Goal: Transaction & Acquisition: Purchase product/service

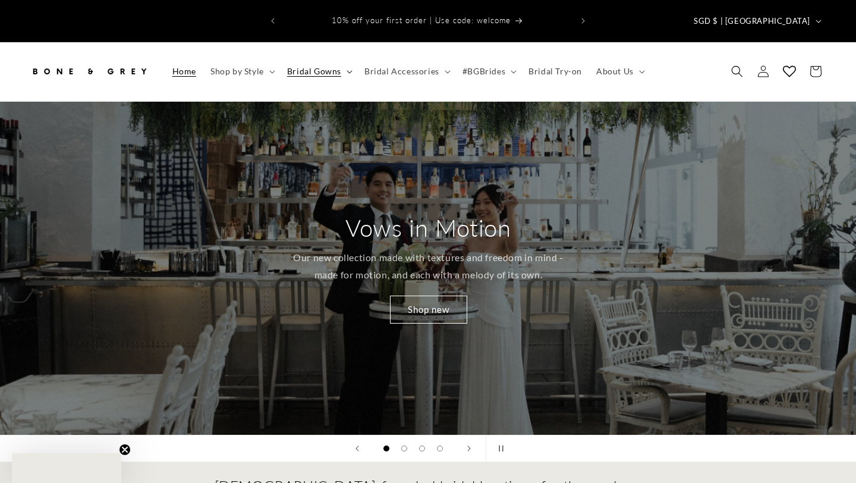
click at [347, 70] on icon at bounding box center [350, 72] width 6 height 4
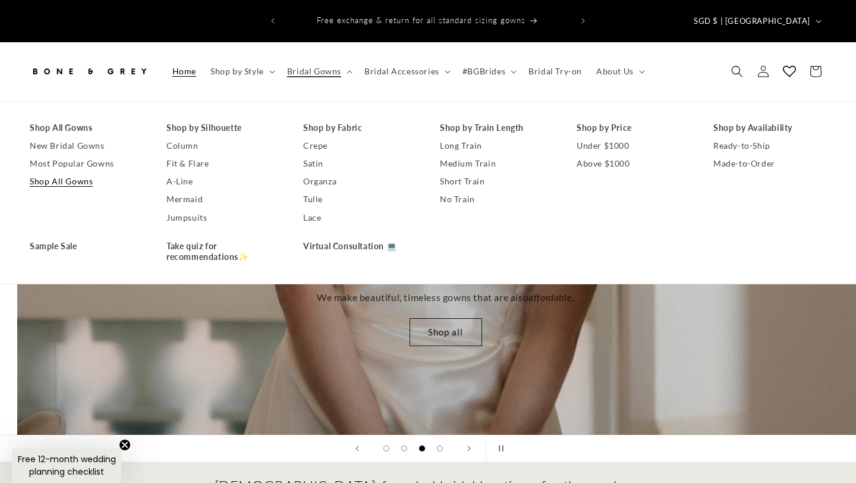
scroll to position [0, 1712]
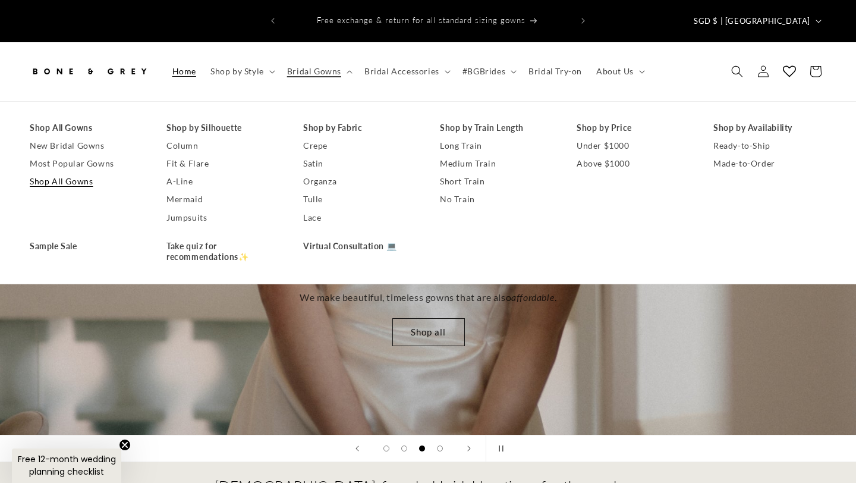
click at [63, 172] on link "Shop All Gowns" at bounding box center [86, 181] width 113 height 18
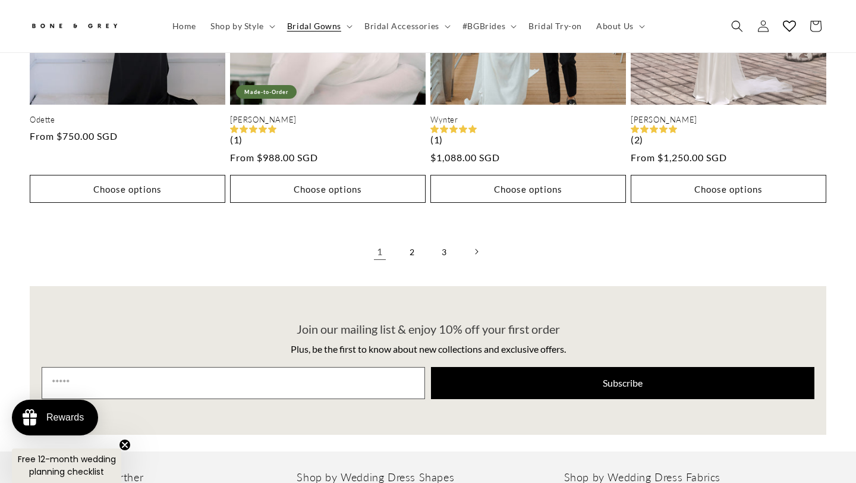
scroll to position [3020, 0]
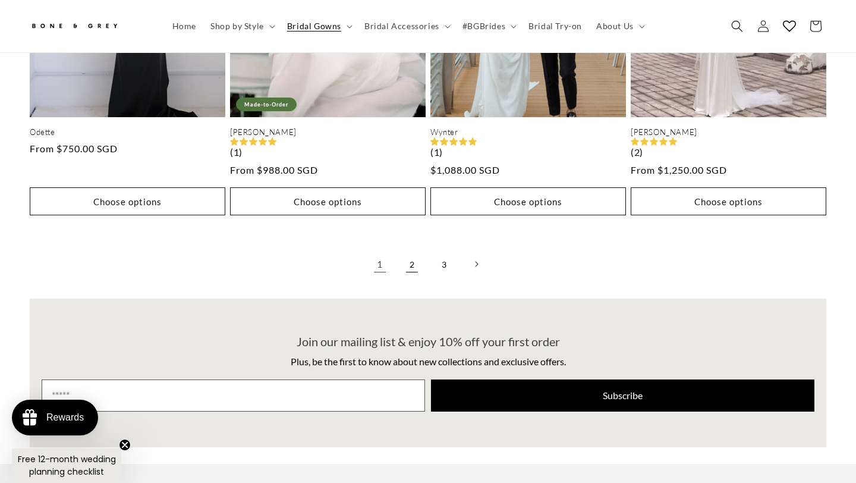
click at [408, 251] on link "2" at bounding box center [412, 264] width 26 height 26
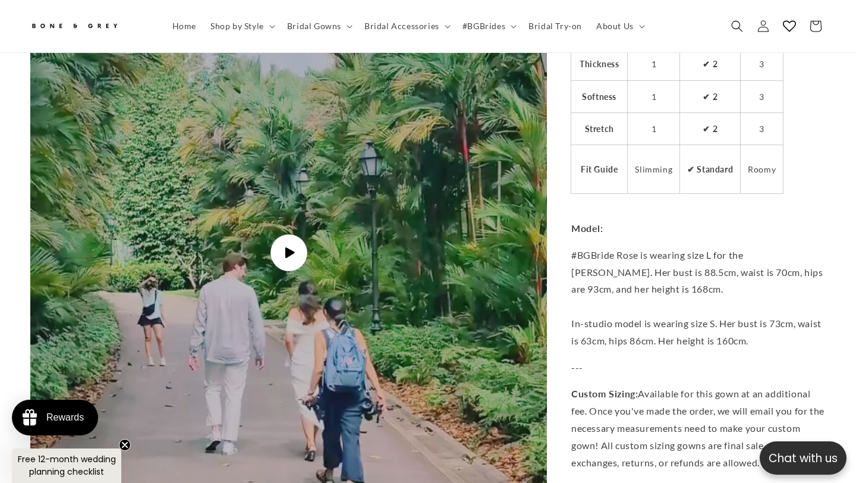
scroll to position [3063, 0]
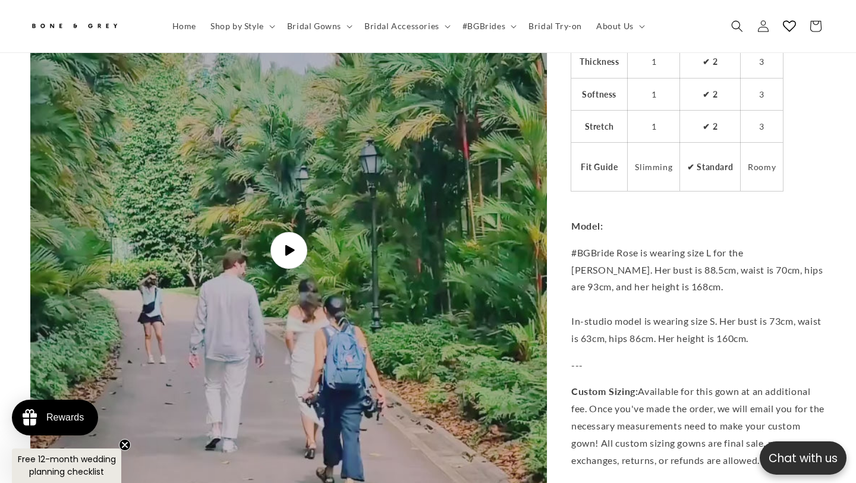
click at [278, 249] on img "Gallery Viewer" at bounding box center [288, 250] width 516 height 918
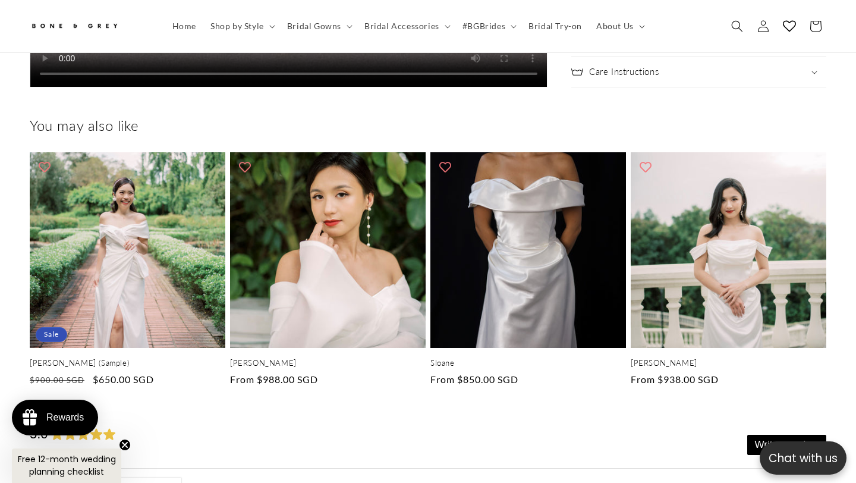
scroll to position [0, 289]
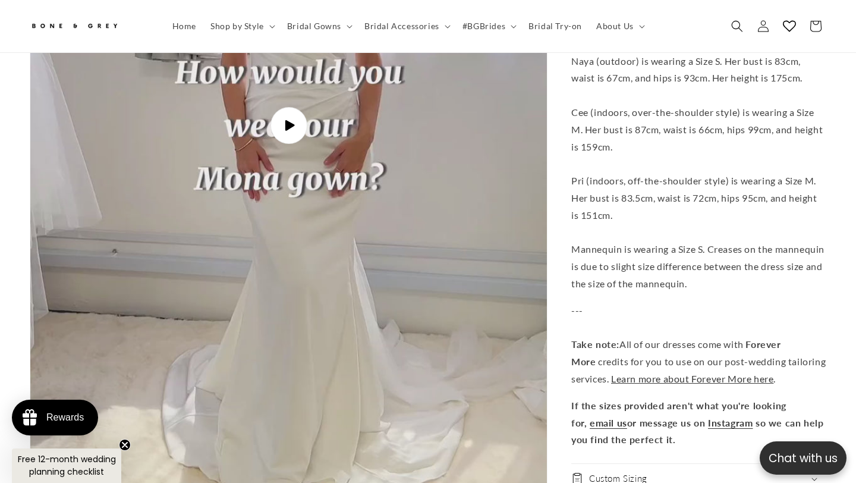
scroll to position [3970, 0]
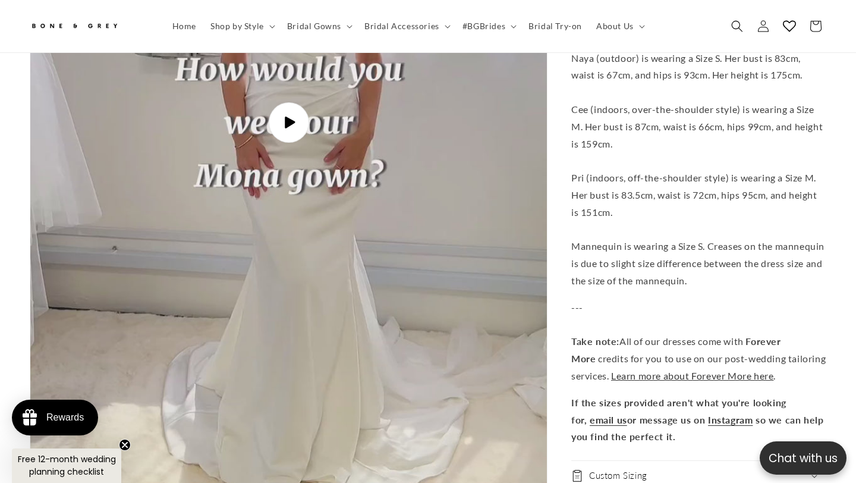
click at [284, 116] on icon "Gallery Viewer" at bounding box center [289, 122] width 13 height 13
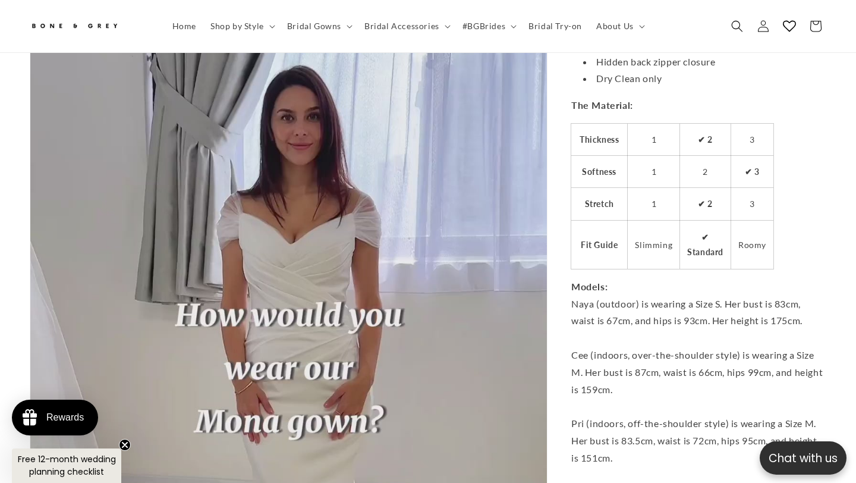
scroll to position [0, 289]
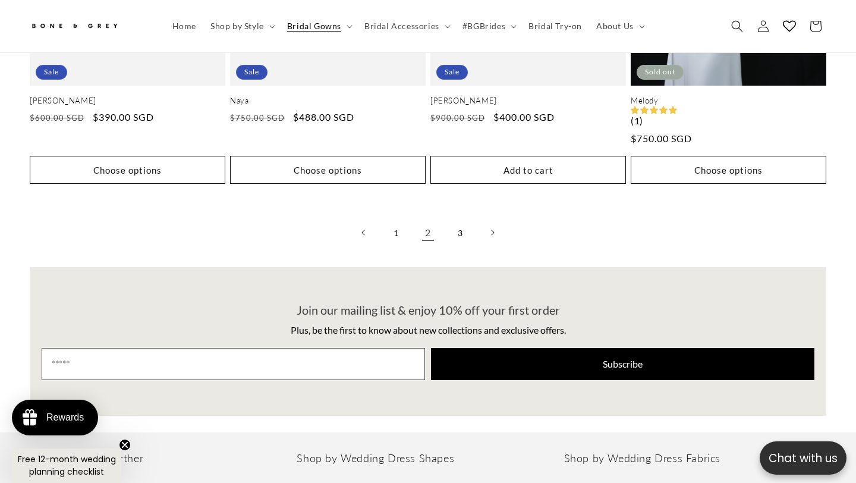
scroll to position [3056, 0]
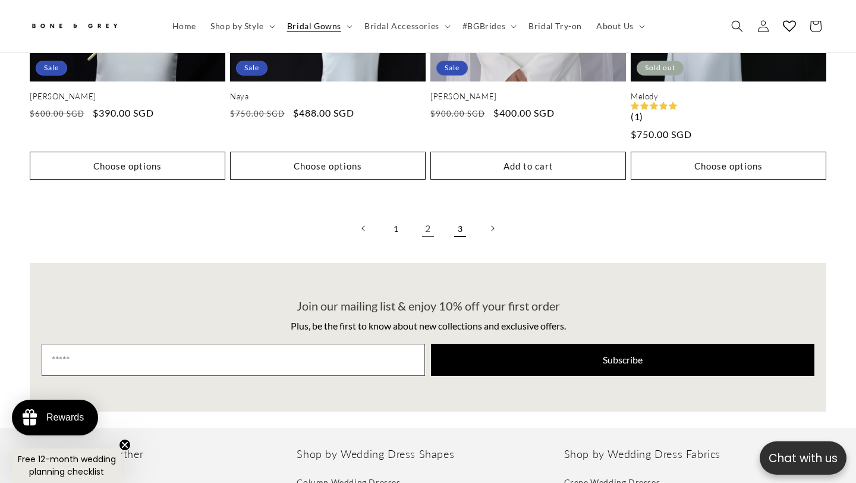
click at [458, 215] on link "3" at bounding box center [460, 228] width 26 height 26
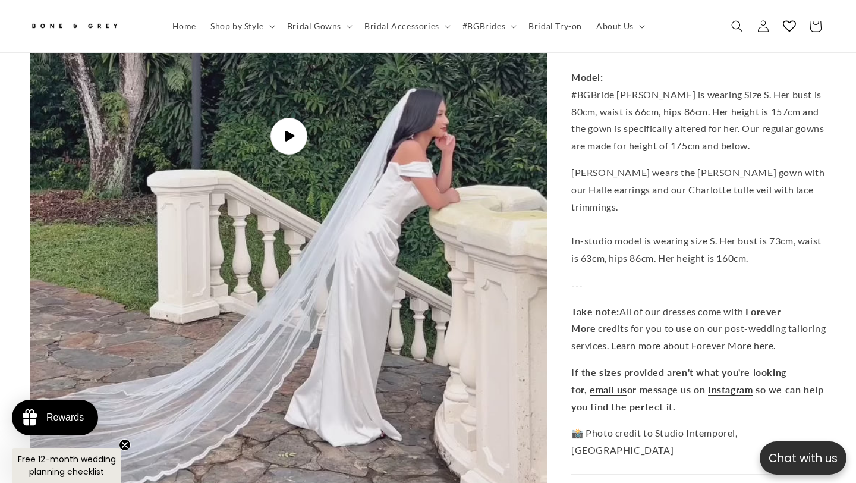
scroll to position [3594, 0]
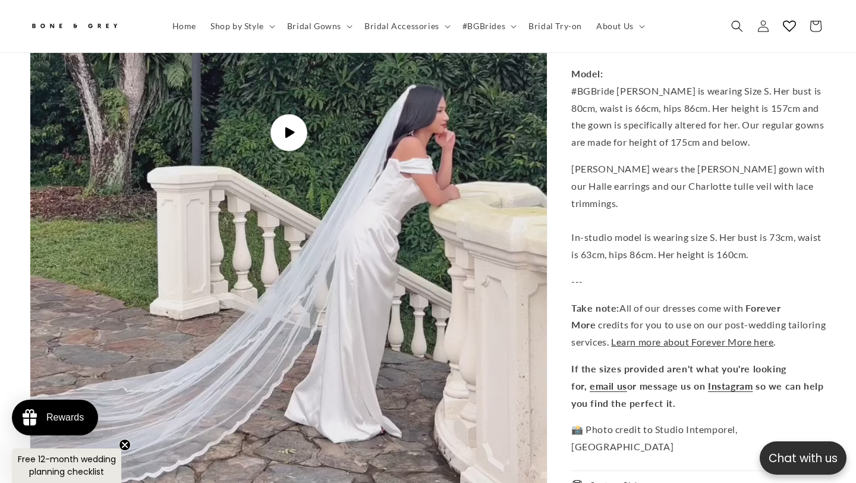
click at [253, 175] on img "Gallery Viewer" at bounding box center [288, 133] width 516 height 918
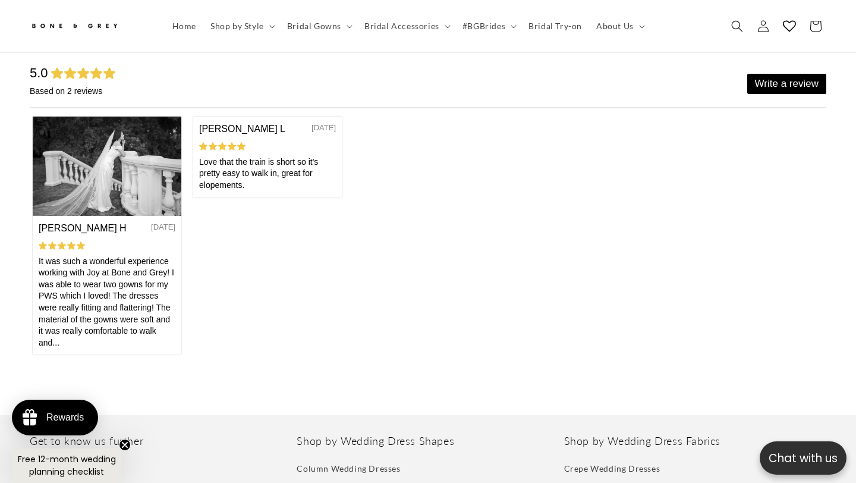
scroll to position [0, 0]
click at [347, 27] on icon at bounding box center [350, 27] width 6 height 4
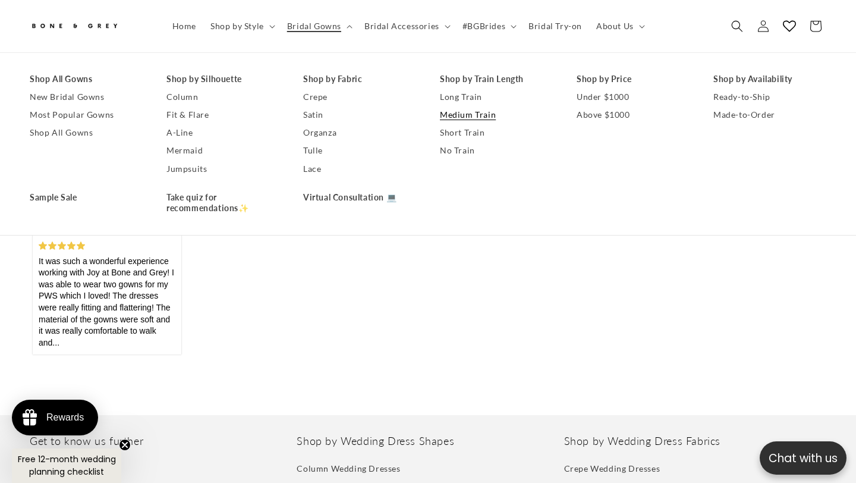
scroll to position [0, 289]
click at [467, 134] on link "Short Train" at bounding box center [496, 133] width 113 height 18
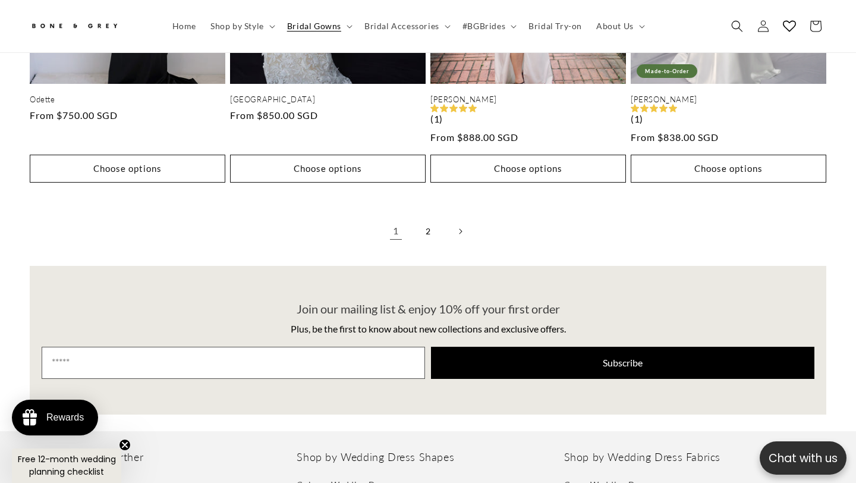
scroll to position [2611, 0]
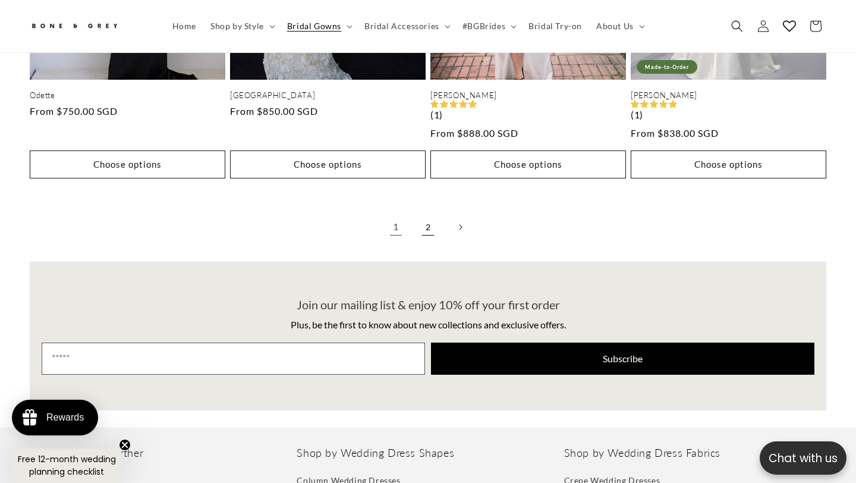
click at [426, 214] on link "2" at bounding box center [428, 227] width 26 height 26
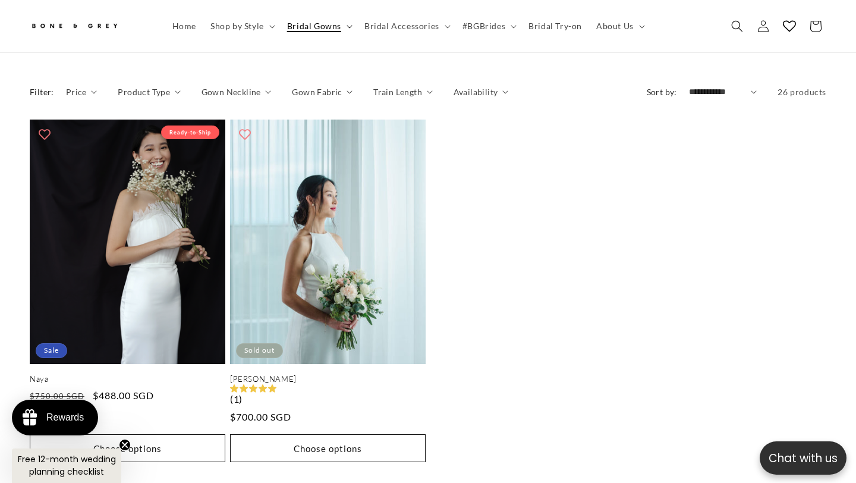
click at [344, 29] on summary "Bridal Gowns" at bounding box center [318, 26] width 77 height 25
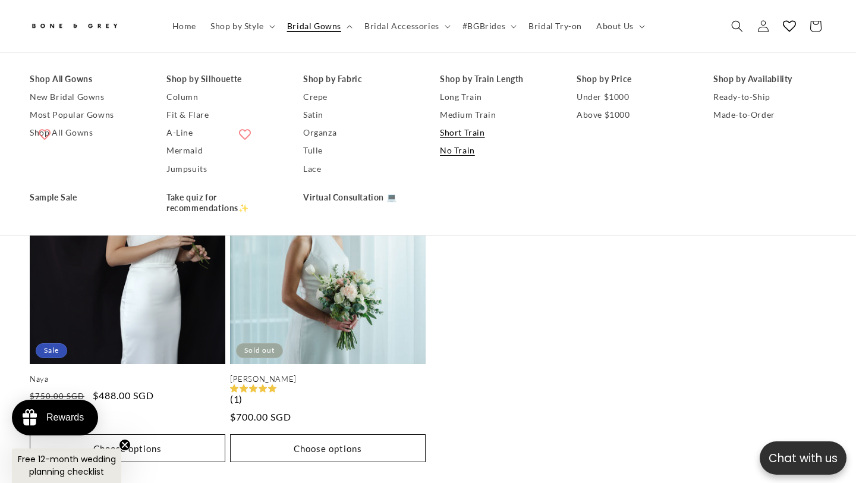
scroll to position [0, 289]
click at [458, 154] on link "No Train" at bounding box center [496, 151] width 113 height 18
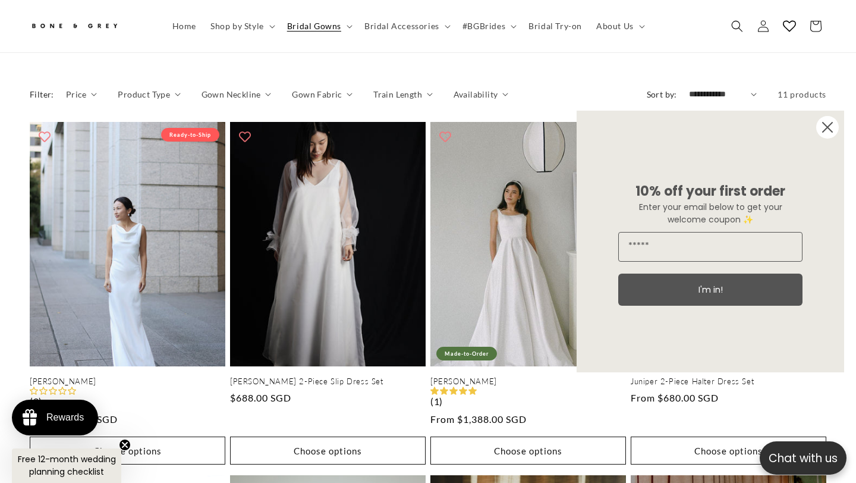
click at [826, 121] on circle "Close dialog" at bounding box center [827, 127] width 23 height 23
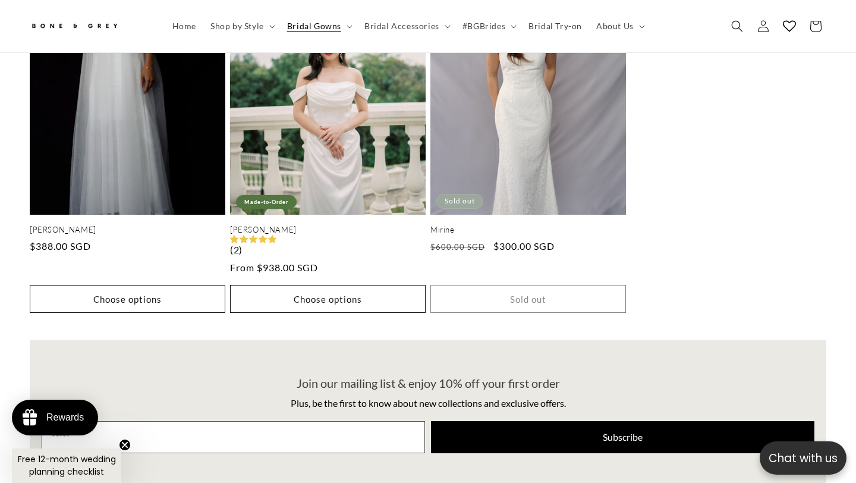
scroll to position [1441, 0]
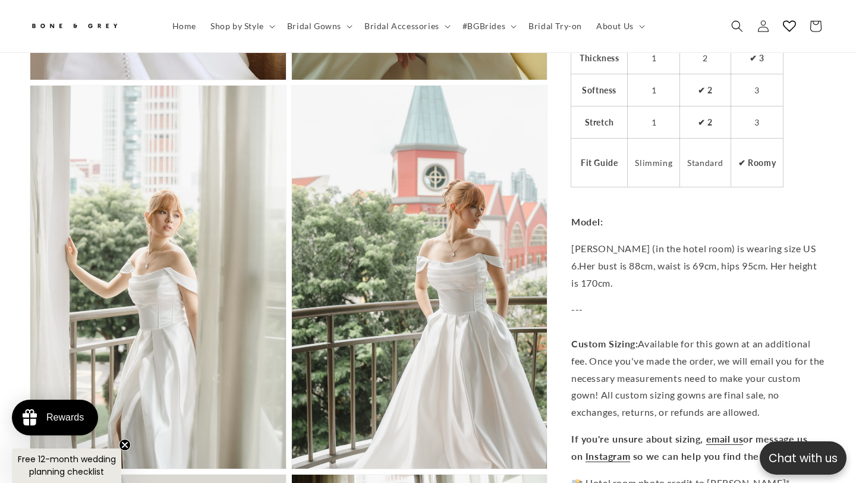
scroll to position [1317, 0]
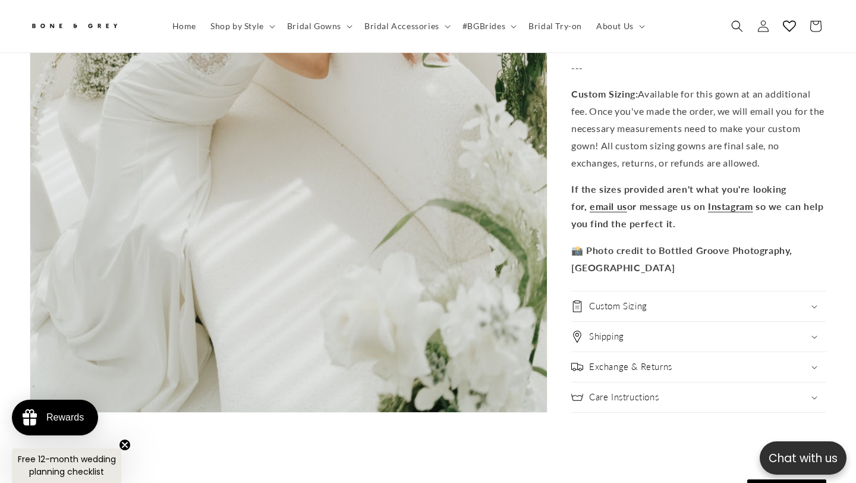
scroll to position [3752, 0]
